Goal: Information Seeking & Learning: Learn about a topic

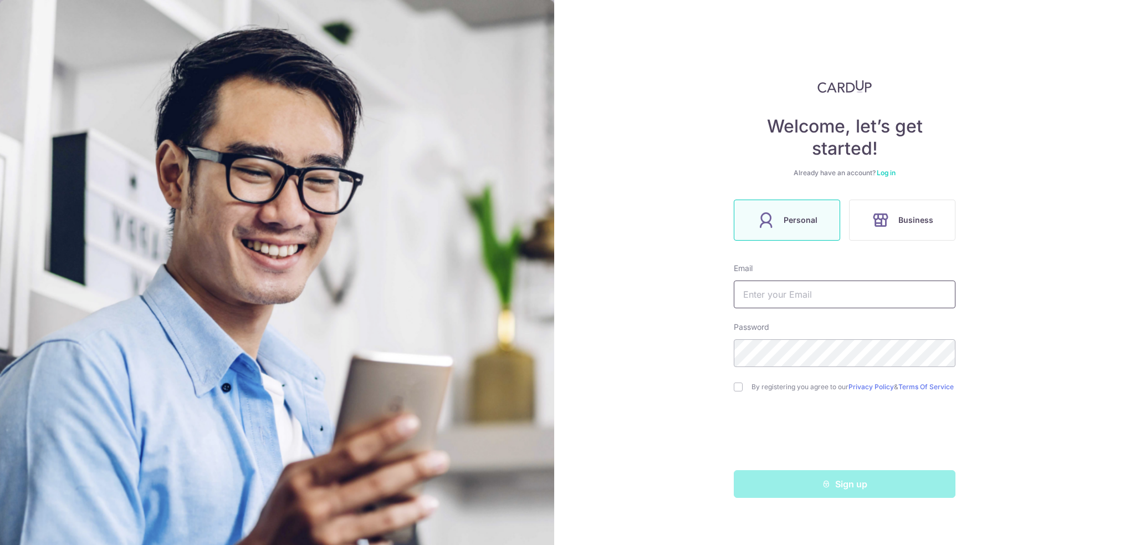
click at [796, 300] on input "text" at bounding box center [845, 294] width 222 height 28
type input "[EMAIL_ADDRESS][DOMAIN_NAME]"
click at [747, 385] on div "By registering you agree to our Privacy Policy & Terms Of Service" at bounding box center [845, 386] width 222 height 13
click at [735, 390] on input "checkbox" at bounding box center [738, 386] width 9 height 9
checkbox input "true"
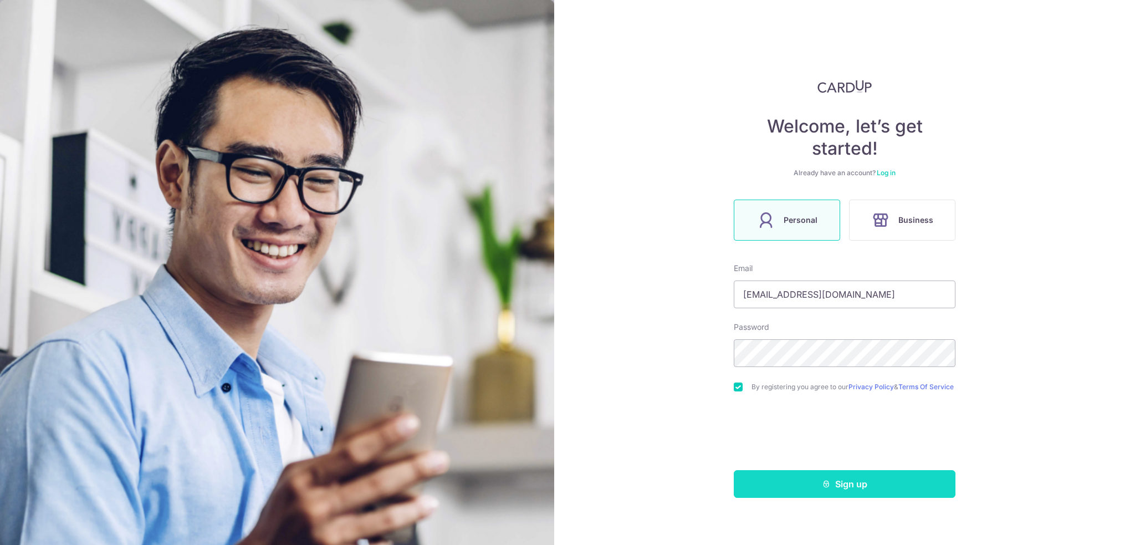
click at [795, 491] on button "Sign up" at bounding box center [845, 484] width 222 height 28
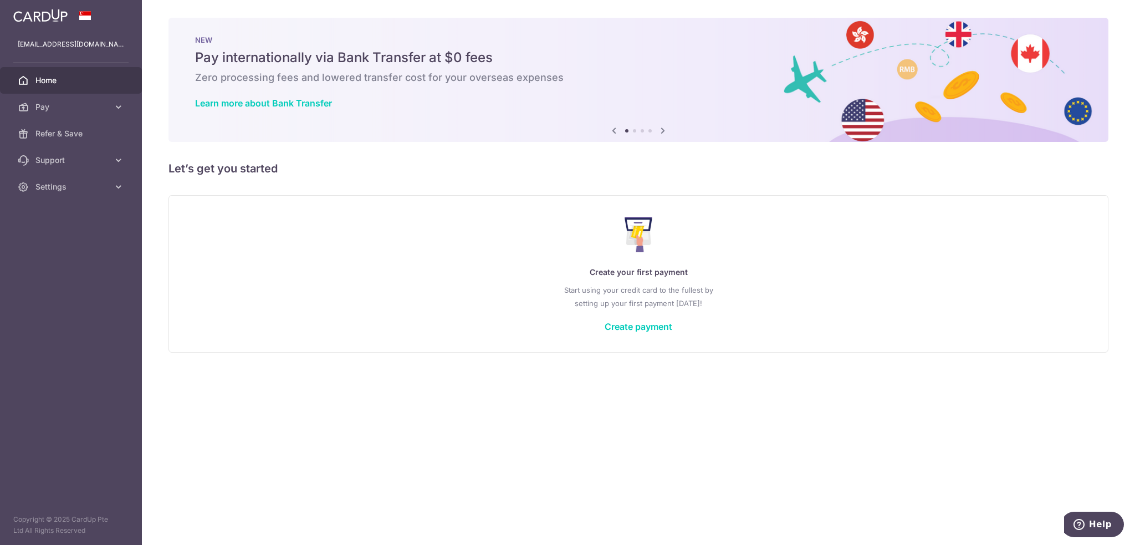
click at [633, 336] on div "Create your first payment Start using your credit card to the fullest by settin…" at bounding box center [638, 273] width 912 height 131
click at [638, 327] on link "Create payment" at bounding box center [638, 326] width 68 height 11
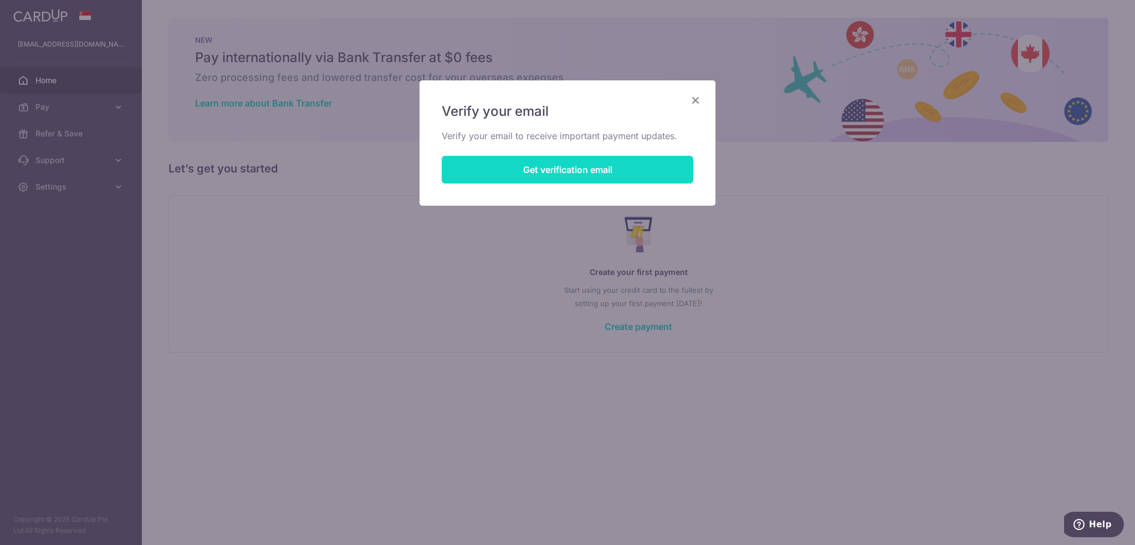
click at [649, 181] on button "Get verification email" at bounding box center [568, 170] width 252 height 28
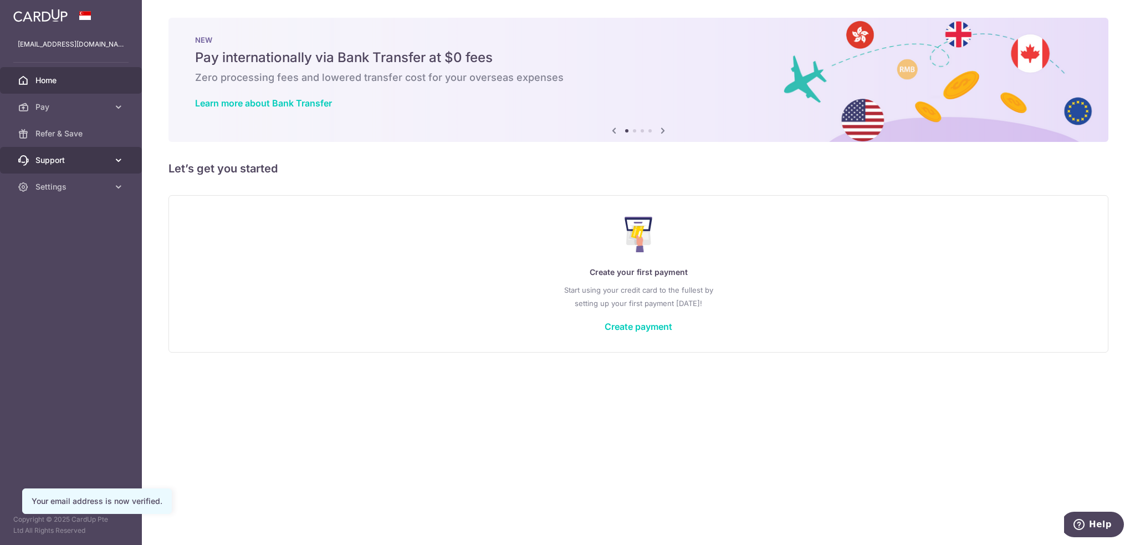
click at [65, 166] on link "Support" at bounding box center [71, 160] width 142 height 27
click at [52, 187] on span "FAQ" at bounding box center [71, 186] width 73 height 11
